Goal: Find contact information: Find contact information

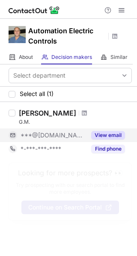
click at [111, 134] on button "View email" at bounding box center [108, 135] width 34 height 9
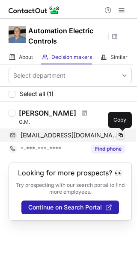
click at [120, 135] on span at bounding box center [120, 135] width 7 height 7
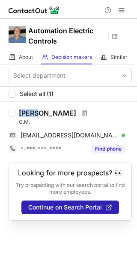
drag, startPoint x: 35, startPoint y: 112, endPoint x: 16, endPoint y: 110, distance: 18.5
click at [16, 110] on div "[PERSON_NAME] G.M. [EMAIL_ADDRESS][DOMAIN_NAME] Verified Copy *-***-***-**** Fi…" at bounding box center [73, 132] width 116 height 47
